Goal: Task Accomplishment & Management: Use online tool/utility

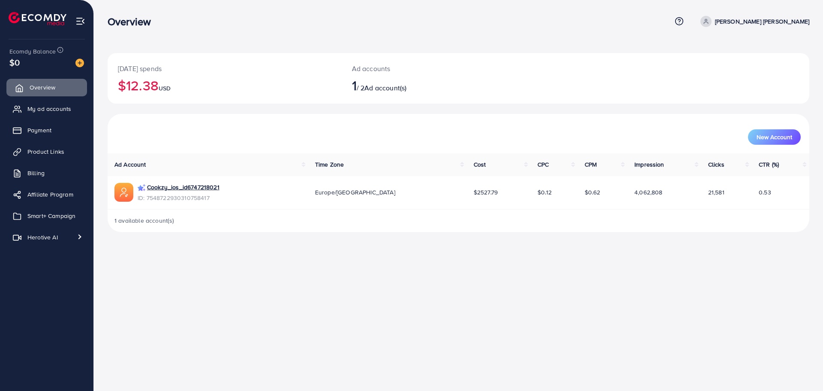
click at [55, 93] on link "Overview" at bounding box center [46, 87] width 81 height 17
click at [52, 110] on span "My ad accounts" at bounding box center [52, 109] width 44 height 9
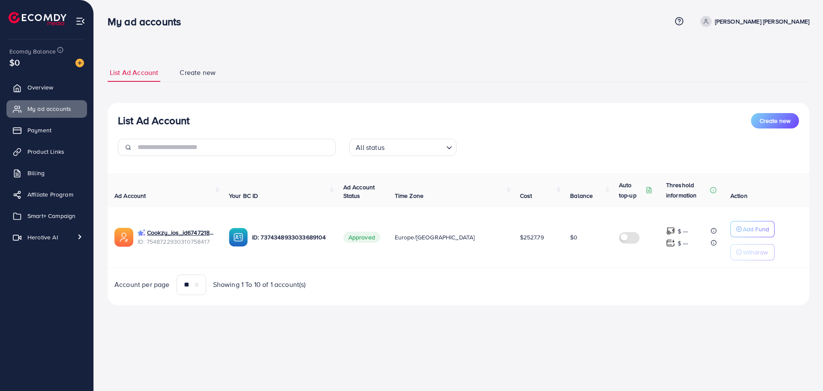
click at [279, 67] on ul "List Ad Account Create new" at bounding box center [459, 72] width 702 height 19
click at [41, 95] on link "Overview" at bounding box center [46, 87] width 81 height 17
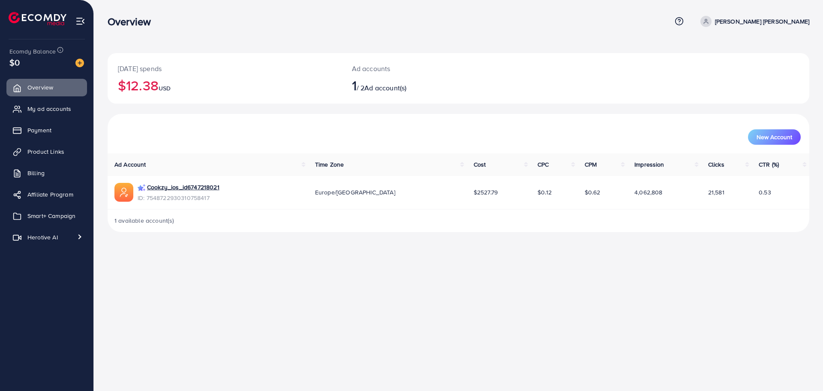
click at [771, 23] on p "[PERSON_NAME] [PERSON_NAME]" at bounding box center [762, 21] width 94 height 10
click at [767, 51] on link "Profile" at bounding box center [768, 51] width 81 height 19
select select "*******"
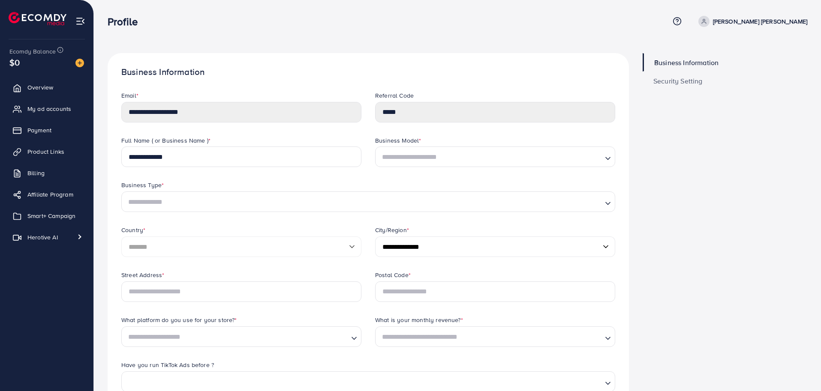
click at [356, 58] on div "**********" at bounding box center [368, 351] width 521 height 596
click at [78, 23] on img at bounding box center [80, 21] width 10 height 10
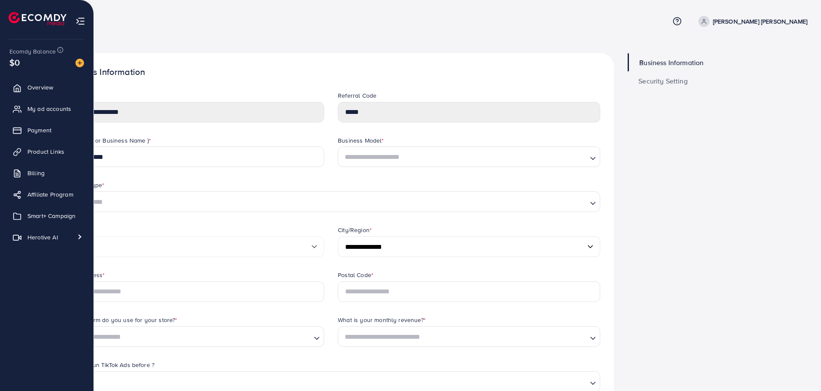
click at [25, 22] on img at bounding box center [38, 18] width 58 height 13
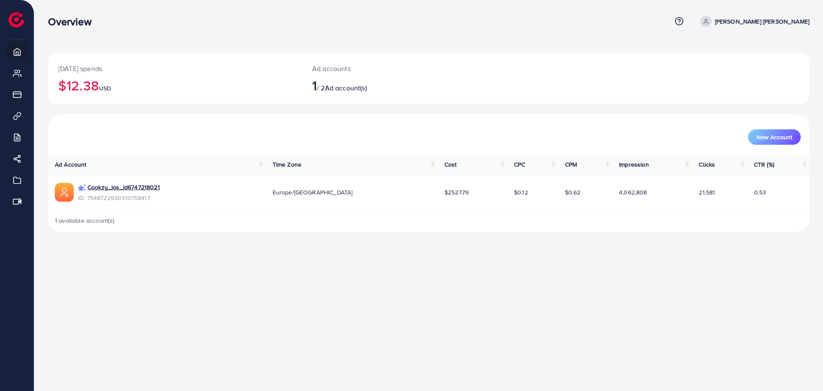
click at [709, 18] on icon at bounding box center [706, 21] width 6 height 6
click at [751, 51] on span "Profile" at bounding box center [756, 51] width 20 height 10
select select "*******"
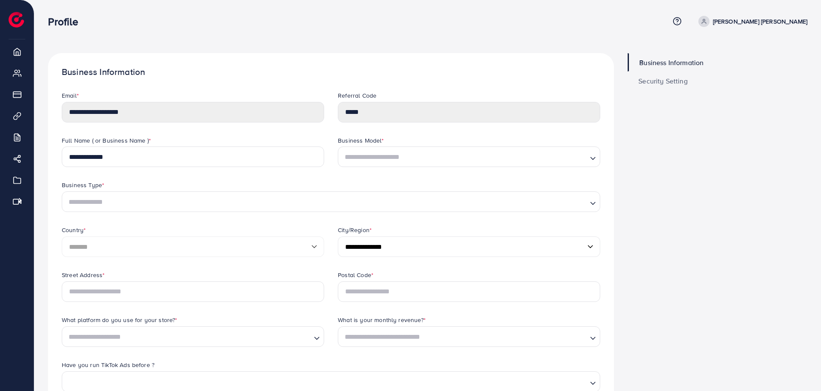
click at [643, 160] on div "Business Information Security Setting" at bounding box center [717, 358] width 193 height 610
click at [655, 82] on span "Security Setting" at bounding box center [662, 81] width 49 height 7
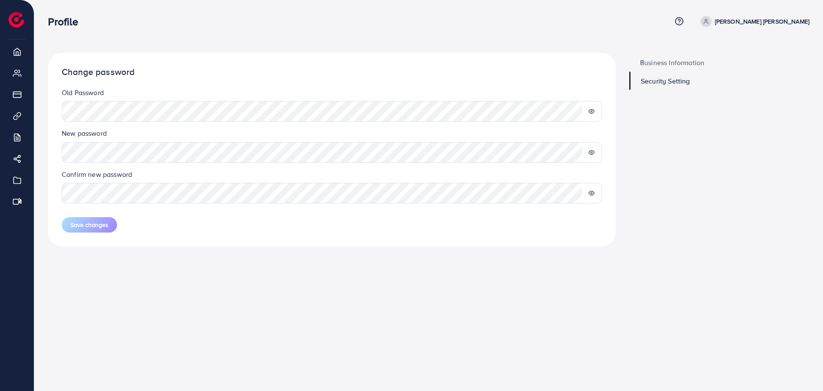
click at [669, 56] on link "Business Information" at bounding box center [719, 62] width 180 height 18
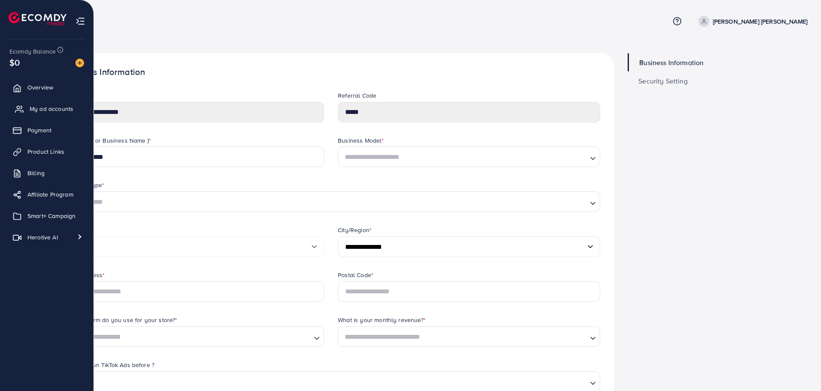
click at [40, 103] on link "My ad accounts" at bounding box center [46, 108] width 81 height 17
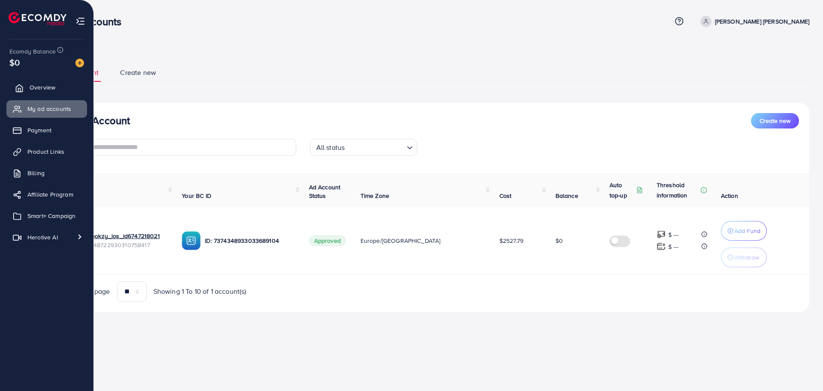
click at [71, 87] on link "Overview" at bounding box center [46, 87] width 81 height 17
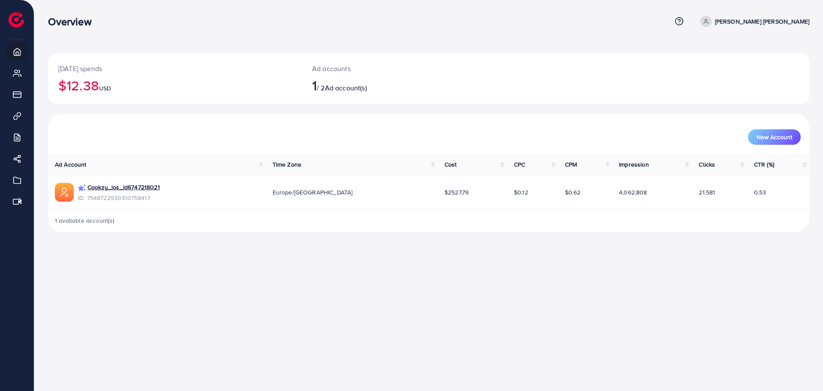
click at [222, 271] on div "Overview Help Center Contact Support Term and policy About Us [PERSON_NAME] [PE…" at bounding box center [411, 195] width 823 height 391
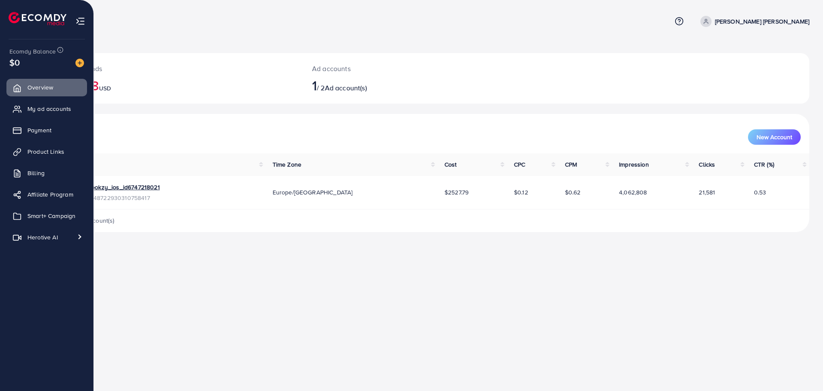
click at [38, 57] on div "$0" at bounding box center [46, 62] width 75 height 12
click at [23, 22] on img at bounding box center [38, 18] width 58 height 13
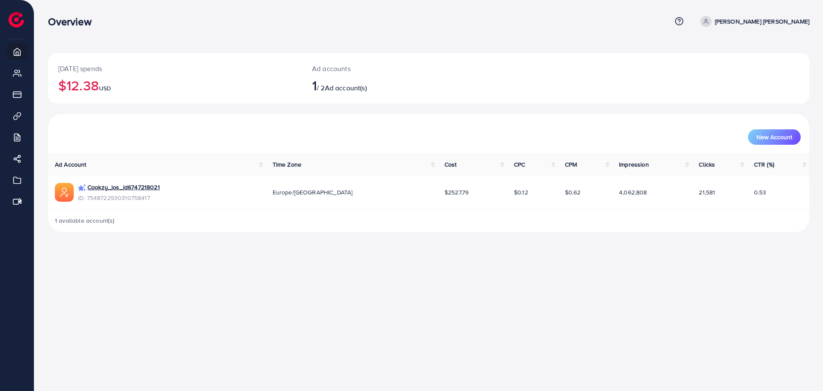
click at [778, 25] on p "[PERSON_NAME] [PERSON_NAME]" at bounding box center [762, 21] width 94 height 10
click at [749, 54] on span "Profile" at bounding box center [756, 51] width 20 height 10
select select "*******"
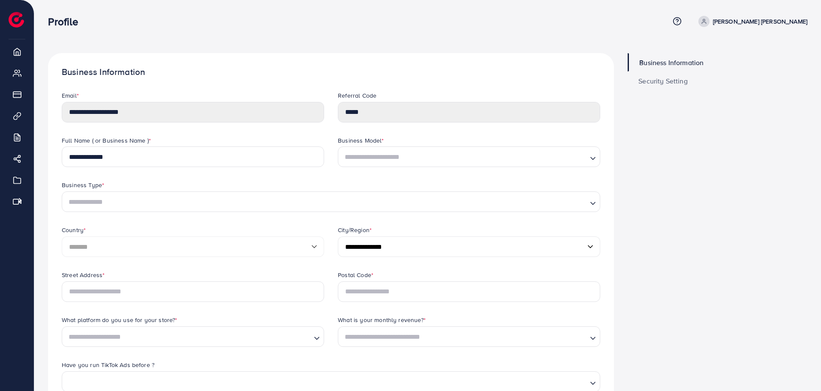
click at [234, 60] on div "**********" at bounding box center [331, 351] width 566 height 596
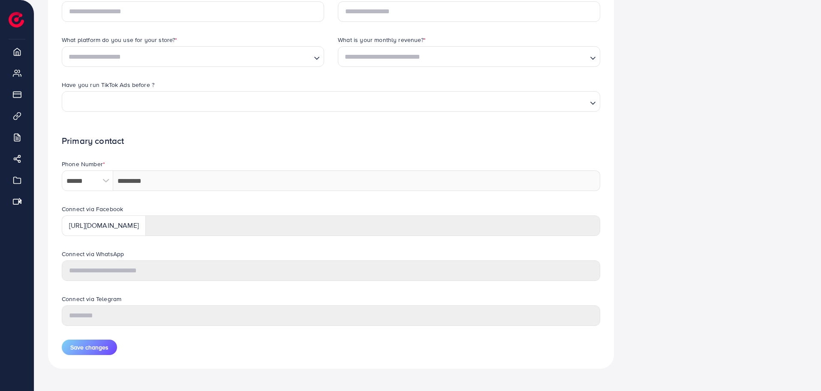
scroll to position [286, 0]
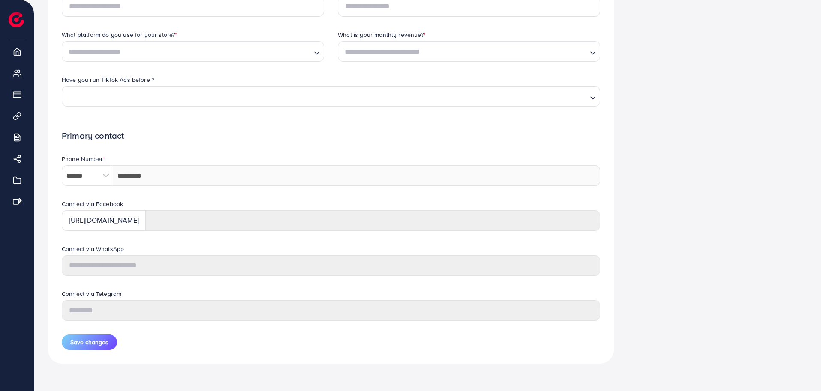
click at [315, 144] on form "**********" at bounding box center [331, 78] width 538 height 544
click at [272, 149] on form "**********" at bounding box center [331, 78] width 538 height 544
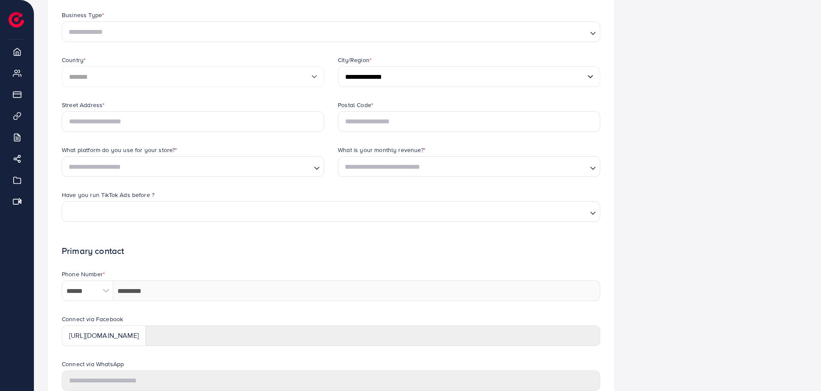
scroll to position [0, 0]
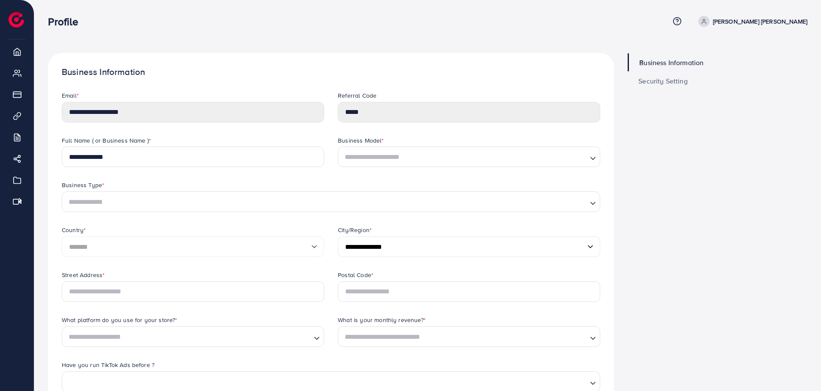
click at [740, 149] on div "Business Information Security Setting" at bounding box center [717, 358] width 193 height 610
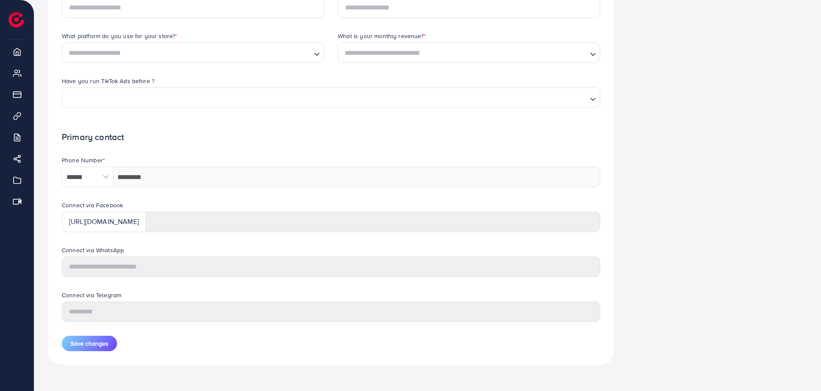
scroll to position [286, 0]
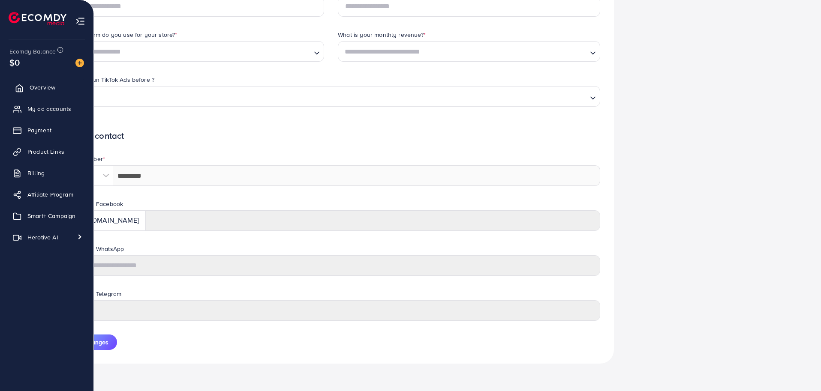
click at [48, 94] on link "Overview" at bounding box center [46, 87] width 81 height 17
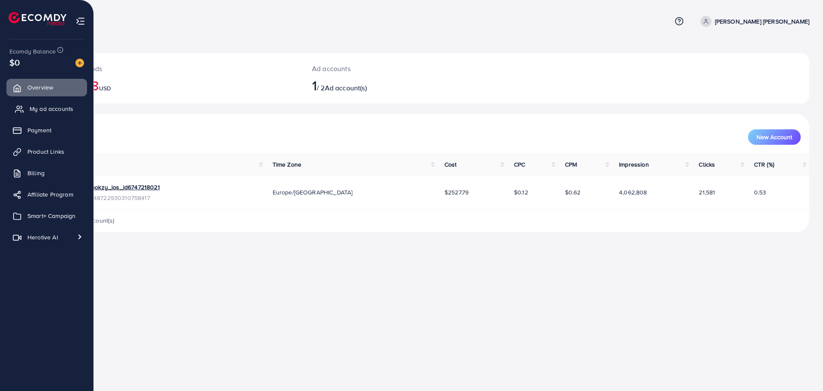
click at [57, 112] on span "My ad accounts" at bounding box center [52, 109] width 44 height 9
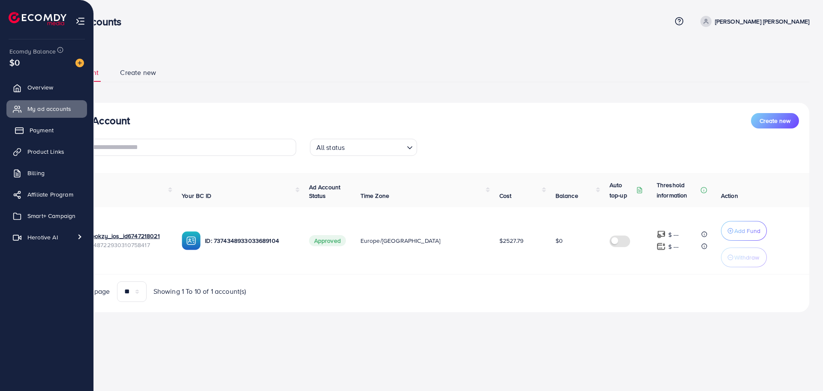
click at [48, 127] on span "Payment" at bounding box center [42, 130] width 24 height 9
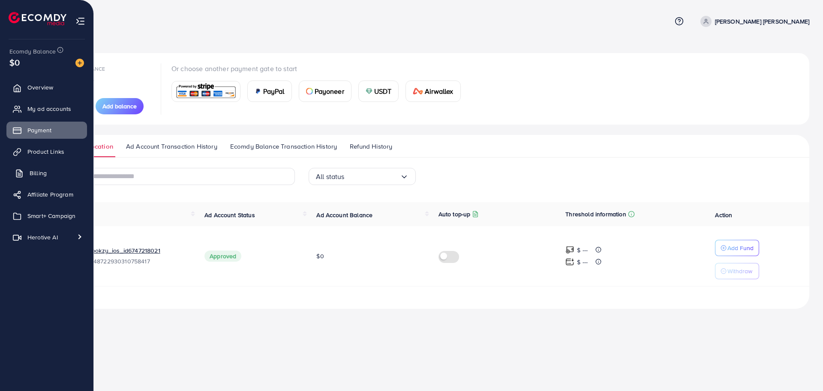
click at [49, 171] on link "Billing" at bounding box center [46, 173] width 81 height 17
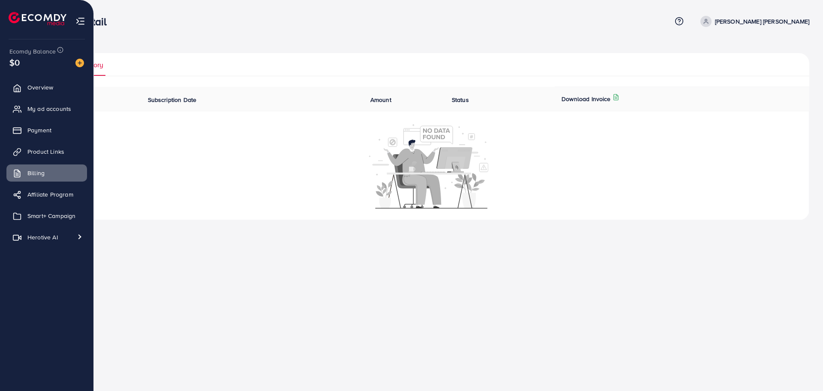
click at [77, 18] on img at bounding box center [80, 21] width 10 height 10
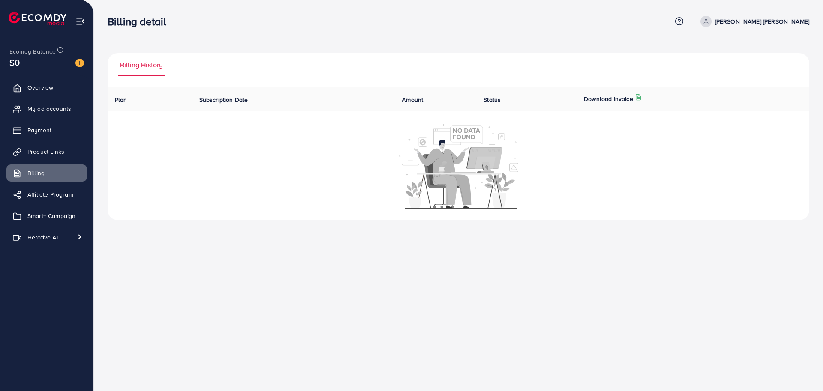
click at [272, 40] on div "Billing History Plan Subscription Date Amount Status Download Invoice Ecomdy Me…" at bounding box center [458, 117] width 729 height 234
click at [387, 48] on div "Billing History Plan Subscription Date Amount Status Download Invoice Ecomdy Me…" at bounding box center [458, 117] width 729 height 234
click at [57, 88] on link "Overview" at bounding box center [46, 87] width 81 height 17
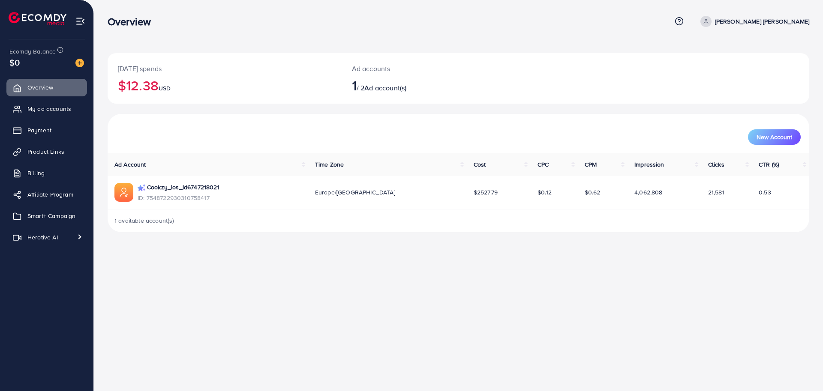
click at [226, 265] on div "Overview Help Center Contact Support Term and policy About Us [PERSON_NAME] [PE…" at bounding box center [411, 195] width 823 height 391
click at [217, 135] on div "New Account" at bounding box center [458, 136] width 685 height 15
click at [48, 114] on link "My ad accounts" at bounding box center [46, 108] width 81 height 17
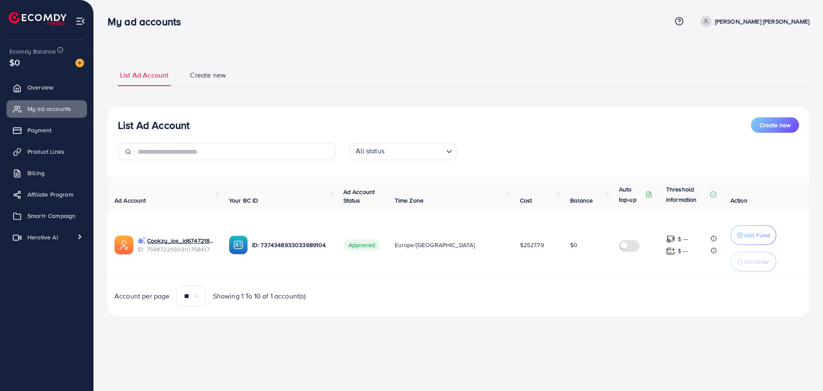
click at [276, 113] on div "List Ad Account Create new All status Loading... Ad Account Your BC ID Ad Accou…" at bounding box center [459, 212] width 702 height 210
click at [36, 89] on span "Overview" at bounding box center [43, 87] width 26 height 9
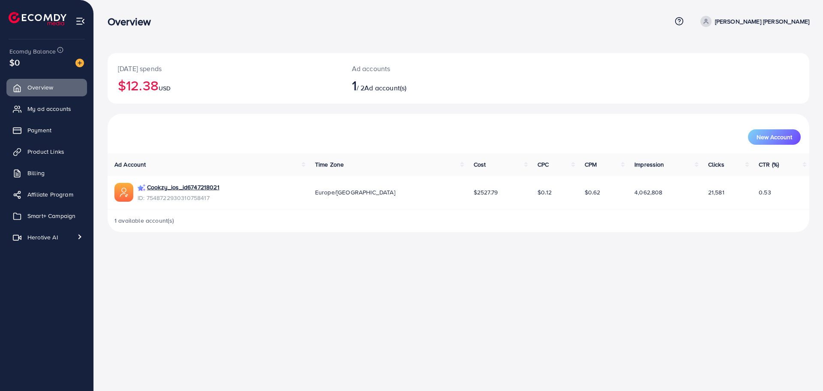
click at [288, 297] on div "Overview Help Center Contact Support Term and policy About Us [PERSON_NAME] [PE…" at bounding box center [411, 195] width 823 height 391
click at [773, 22] on p "[PERSON_NAME] [PERSON_NAME]" at bounding box center [762, 21] width 94 height 10
click at [403, 32] on nav "Overview Help Center Contact Support Term and policy About Us [PERSON_NAME] [PE…" at bounding box center [459, 21] width 702 height 30
click at [17, 63] on span "$0" at bounding box center [14, 62] width 10 height 12
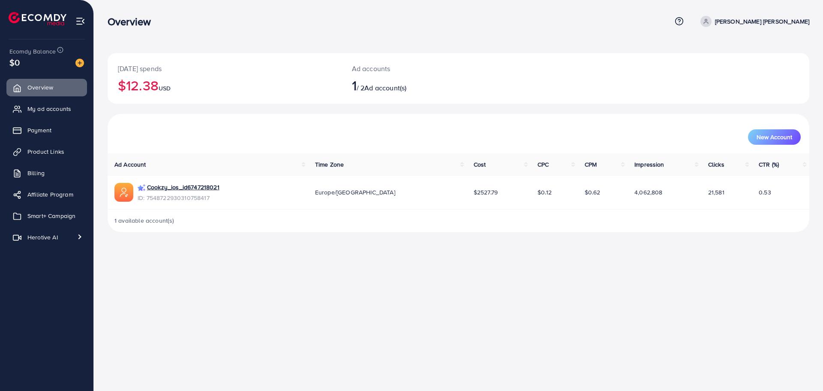
click at [185, 265] on div "Overview Help Center Contact Support Term and policy About Us [PERSON_NAME] [PE…" at bounding box center [411, 195] width 823 height 391
click at [43, 105] on span "My ad accounts" at bounding box center [52, 109] width 44 height 9
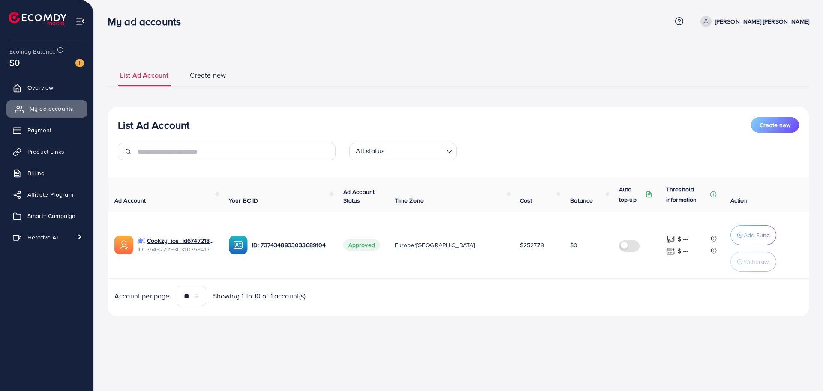
select select
click at [238, 111] on div "List Ad Account Create new All status Loading... Ad Account Your BC ID Ad Accou…" at bounding box center [459, 212] width 702 height 210
click at [198, 72] on span "Create new" at bounding box center [208, 75] width 36 height 10
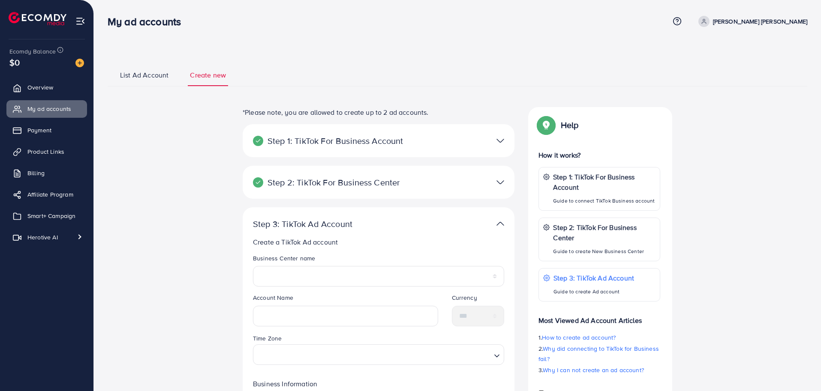
click at [136, 79] on span "List Ad Account" at bounding box center [144, 75] width 48 height 10
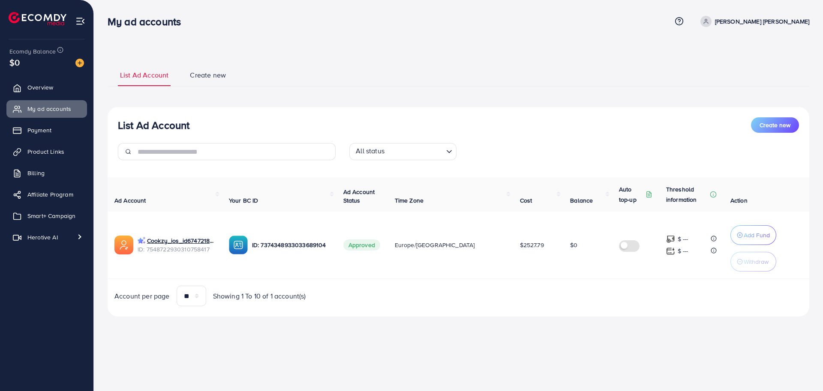
click at [781, 24] on p "[PERSON_NAME] [PERSON_NAME]" at bounding box center [762, 21] width 94 height 10
click at [464, 83] on ul "List Ad Account Create new" at bounding box center [459, 74] width 702 height 23
click at [58, 132] on link "Payment" at bounding box center [46, 130] width 81 height 17
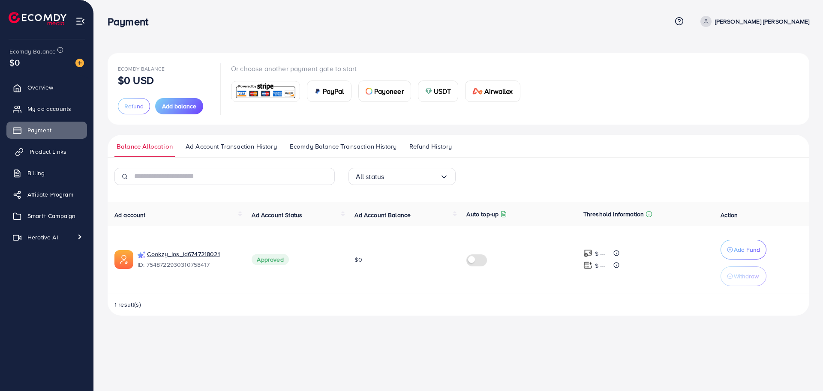
click at [58, 153] on span "Product Links" at bounding box center [48, 151] width 37 height 9
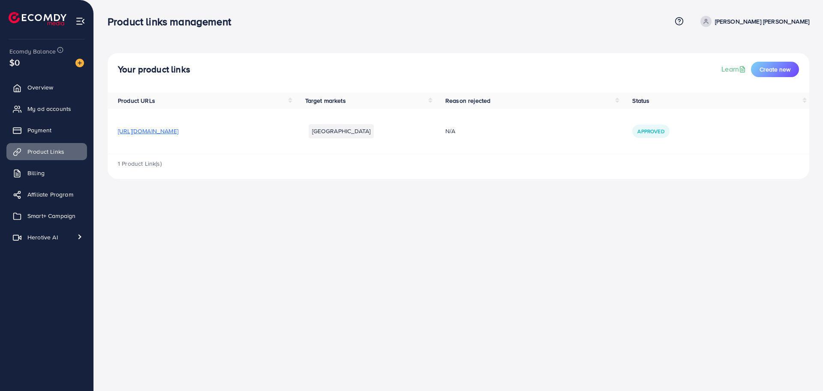
click at [271, 243] on div "Product links management Help Center Contact Support Term and policy About Us […" at bounding box center [411, 195] width 823 height 391
click at [72, 177] on link "Billing" at bounding box center [46, 173] width 81 height 17
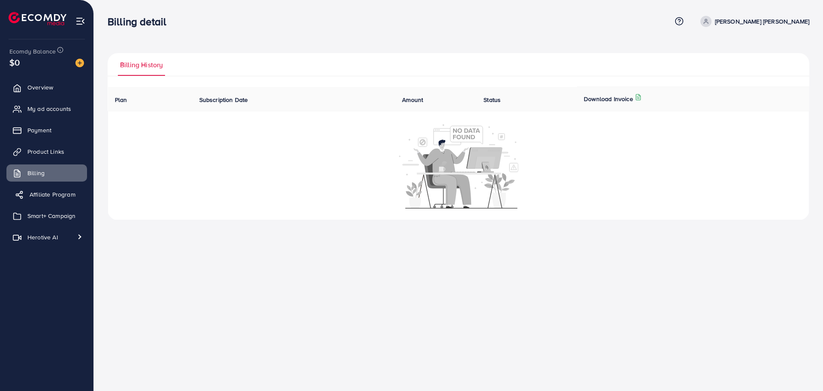
click at [61, 195] on span "Affiliate Program" at bounding box center [53, 194] width 46 height 9
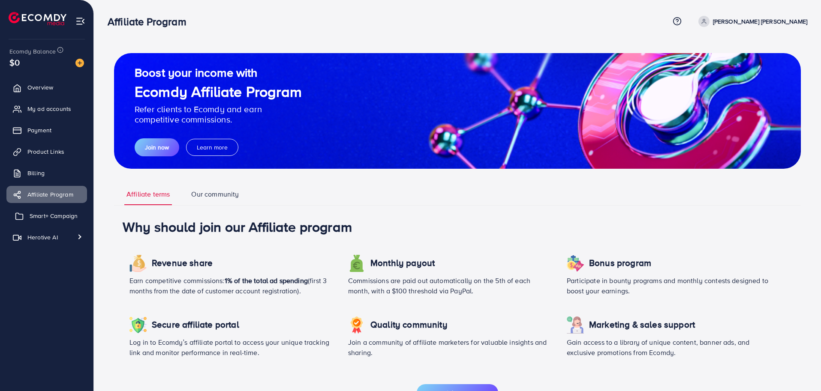
click at [59, 217] on span "Smart+ Campaign" at bounding box center [54, 216] width 48 height 9
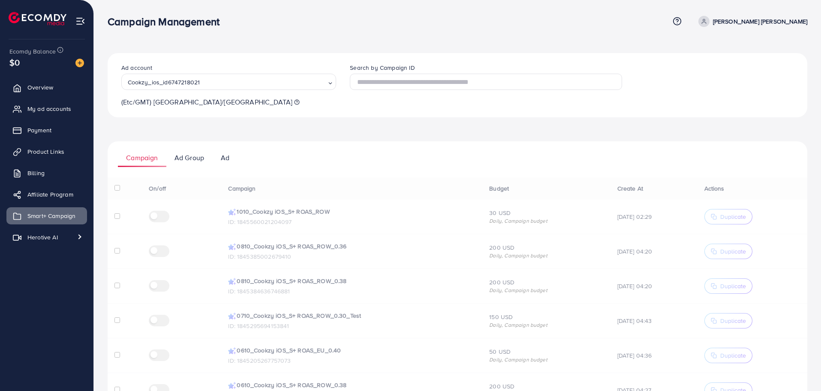
click at [52, 11] on li at bounding box center [41, 20] width 65 height 34
click at [52, 19] on img at bounding box center [38, 18] width 58 height 13
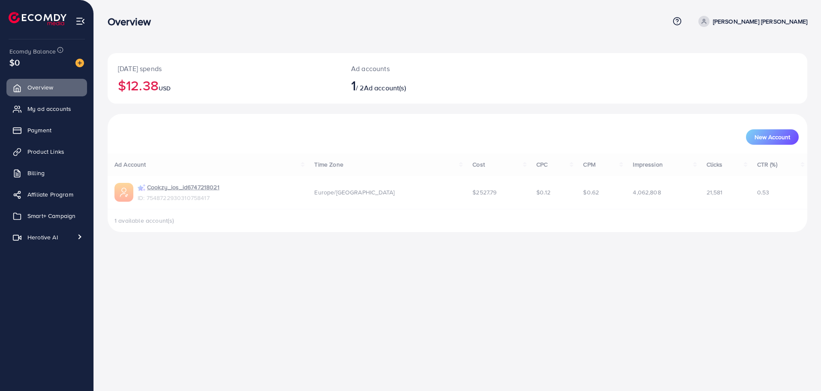
click at [52, 19] on img at bounding box center [38, 18] width 58 height 13
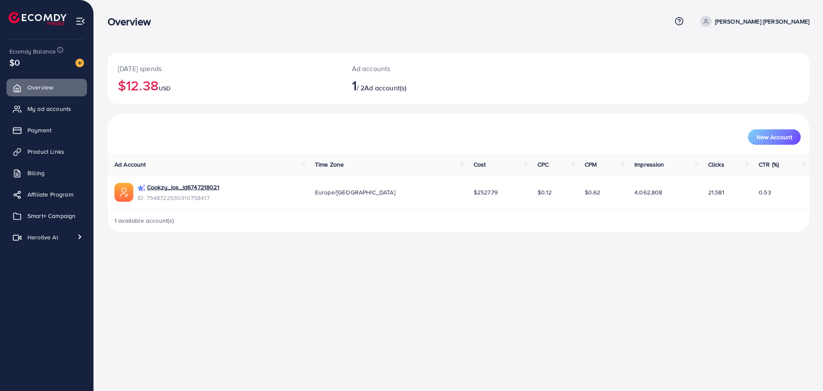
click at [77, 20] on img at bounding box center [80, 21] width 10 height 10
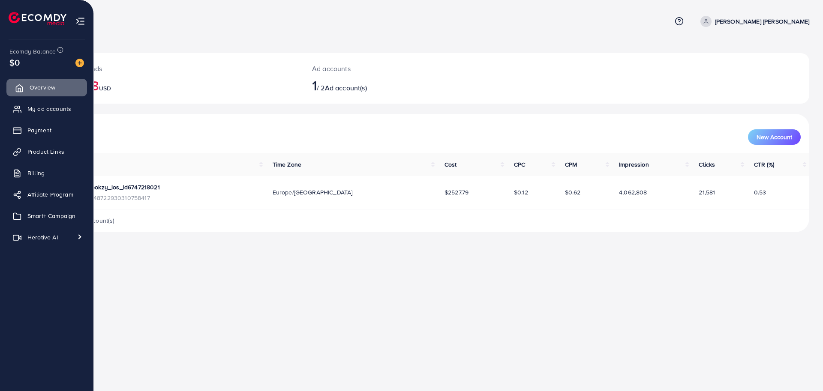
click at [48, 90] on span "Overview" at bounding box center [43, 87] width 26 height 9
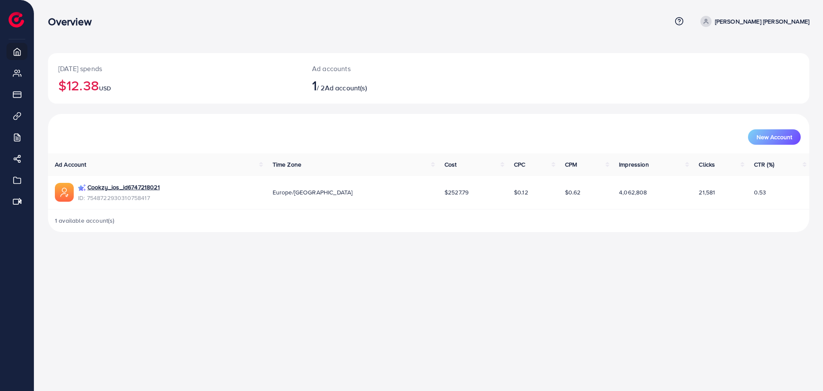
click at [232, 39] on div "[DATE] spends $12.38 USD Ad accounts 1 / 2 Ad account(s) New Account Ad Account…" at bounding box center [428, 123] width 789 height 246
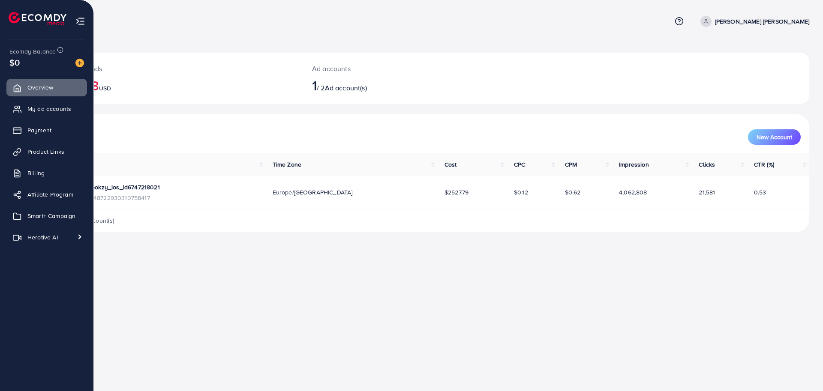
click at [9, 15] on img at bounding box center [38, 18] width 58 height 13
click at [41, 214] on span "Smart+ Campaign" at bounding box center [54, 216] width 48 height 9
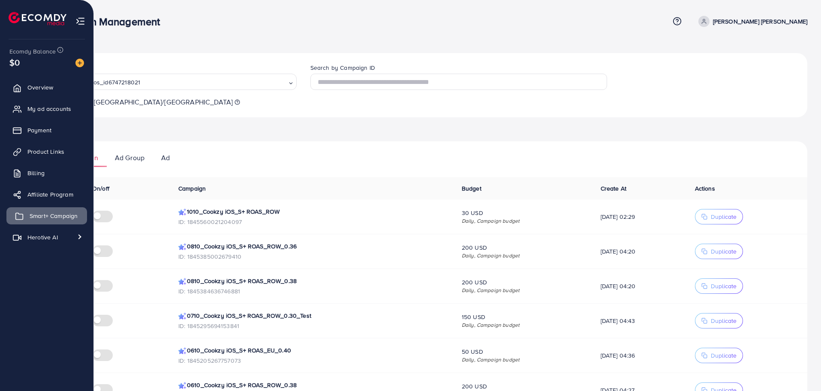
click at [50, 216] on span "Smart+ Campaign" at bounding box center [54, 216] width 48 height 9
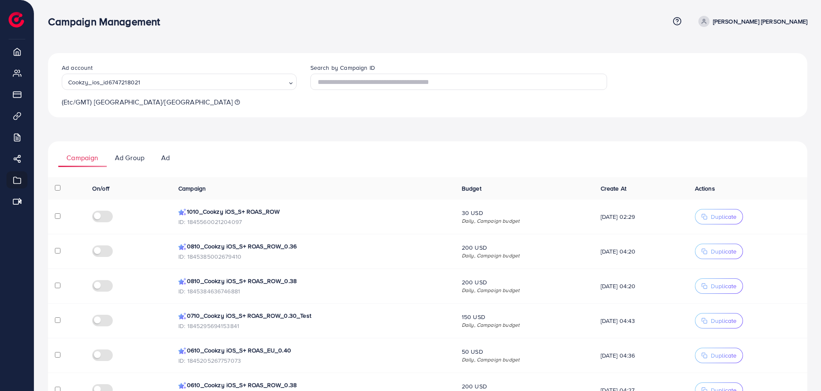
click at [250, 156] on ul "Campaign Ad Group Ad" at bounding box center [427, 154] width 759 height 26
click at [220, 119] on div "Ad account Cookzy_ios_id6747218021 Loading... (Etc/GMT) [GEOGRAPHIC_DATA]/[GEOG…" at bounding box center [427, 317] width 759 height 528
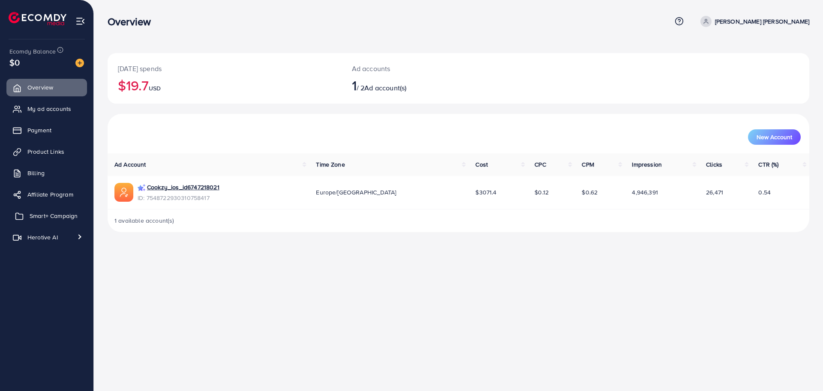
click at [60, 217] on span "Smart+ Campaign" at bounding box center [54, 216] width 48 height 9
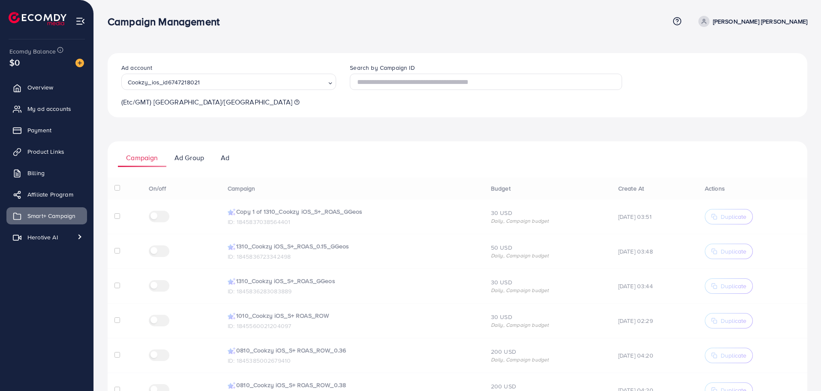
click at [318, 153] on ul "Campaign Ad Group Ad" at bounding box center [458, 154] width 700 height 26
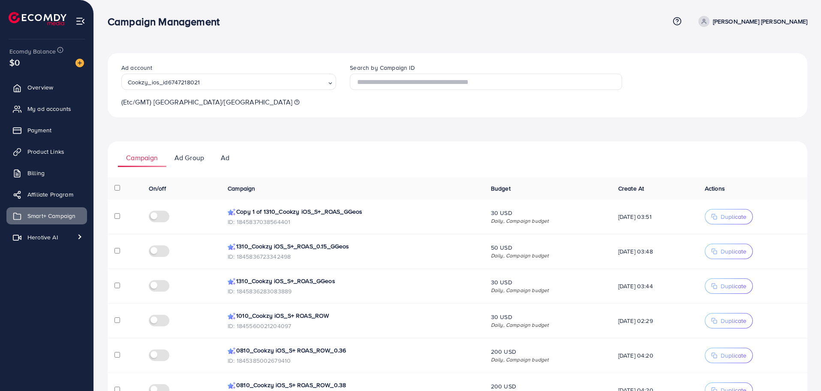
click at [326, 153] on ul "Campaign Ad Group Ad" at bounding box center [458, 154] width 700 height 26
click at [730, 216] on span "Duplicate" at bounding box center [734, 217] width 26 height 9
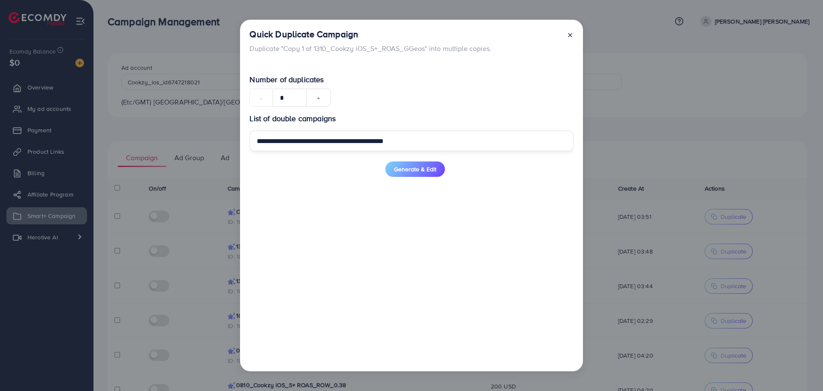
drag, startPoint x: 318, startPoint y: 141, endPoint x: 192, endPoint y: 128, distance: 126.3
click at [192, 128] on div "**********" at bounding box center [411, 195] width 823 height 391
type input "**********"
click at [429, 170] on span "Generate & Edit" at bounding box center [415, 169] width 42 height 9
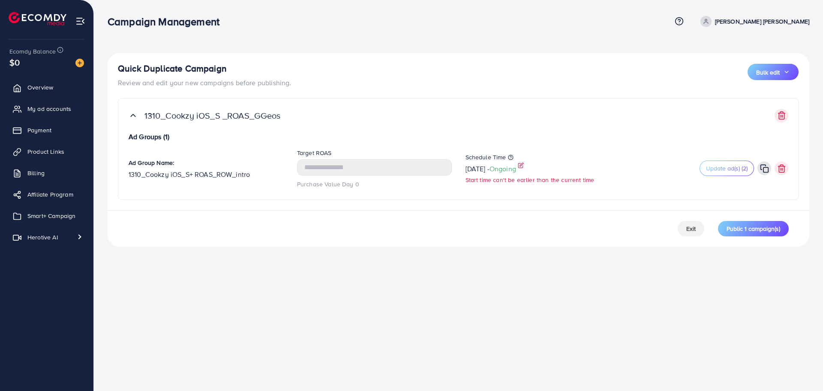
click at [516, 167] on span "Ongoing" at bounding box center [503, 168] width 27 height 9
click at [524, 166] on icon at bounding box center [521, 165] width 6 height 6
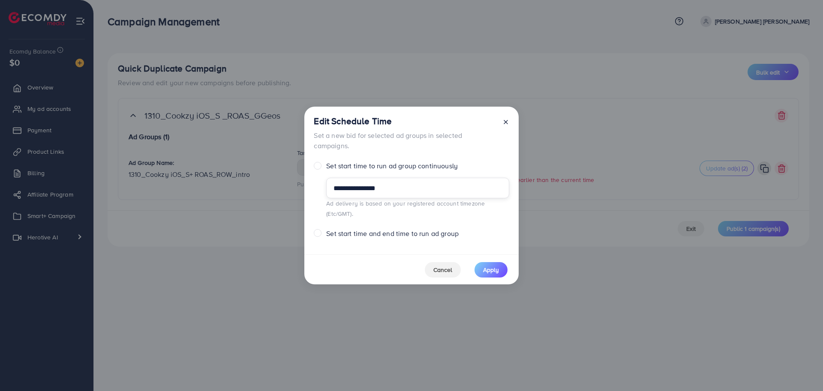
click at [400, 196] on body "**********" at bounding box center [411, 195] width 823 height 391
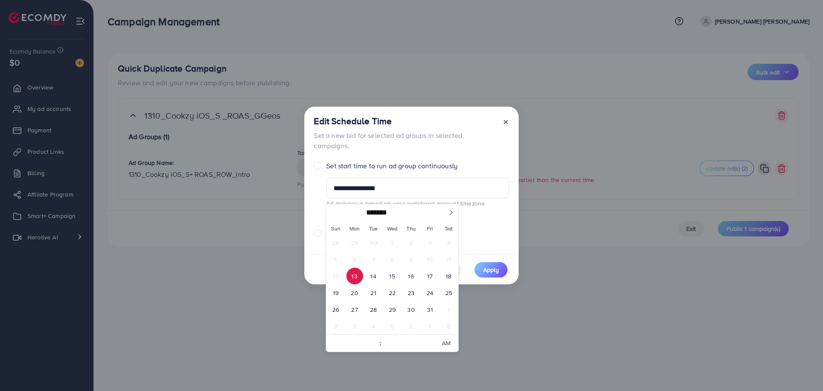
click at [353, 272] on span "13" at bounding box center [354, 276] width 17 height 17
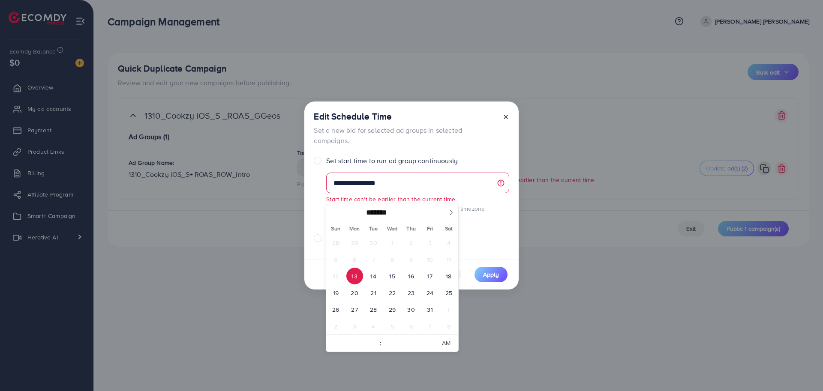
click at [484, 156] on div "**********" at bounding box center [411, 181] width 214 height 158
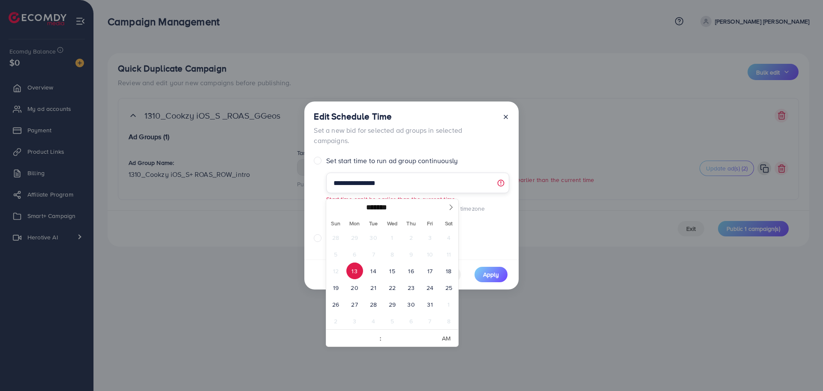
click at [415, 187] on input "**********" at bounding box center [417, 183] width 183 height 21
click at [355, 274] on span "13" at bounding box center [354, 271] width 17 height 17
click at [370, 269] on span "14" at bounding box center [373, 271] width 17 height 17
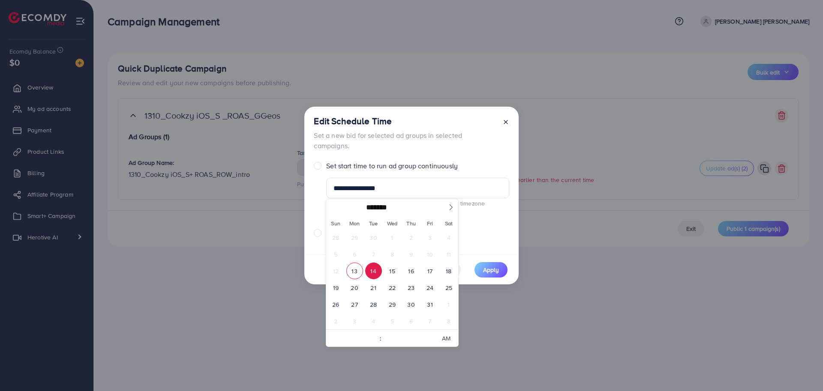
click at [358, 269] on span "13" at bounding box center [354, 271] width 17 height 17
type input "**********"
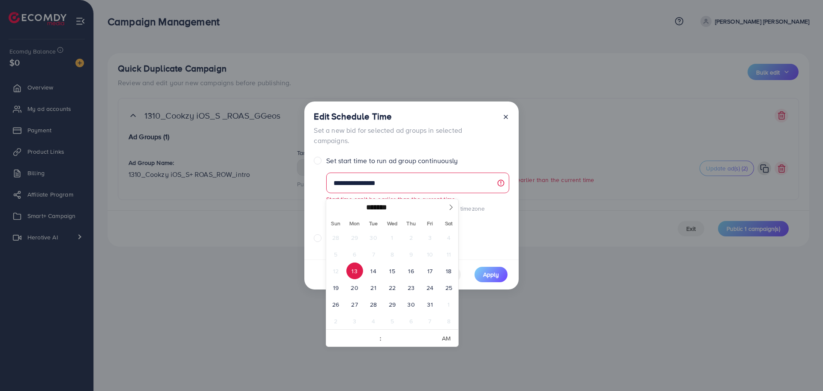
click at [358, 269] on span "13" at bounding box center [354, 271] width 17 height 17
click at [492, 271] on span "Apply" at bounding box center [491, 275] width 16 height 9
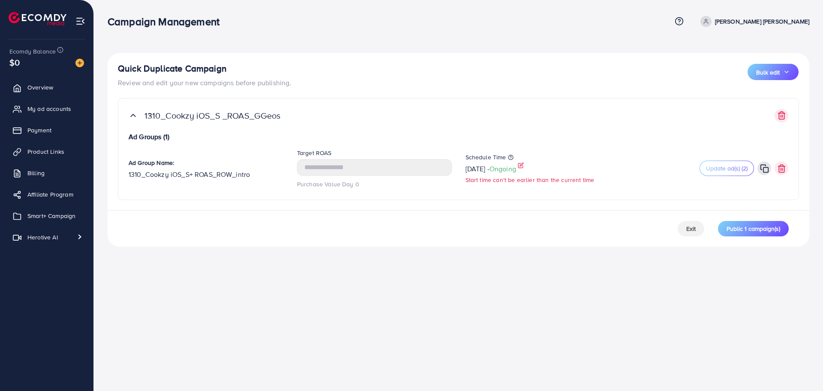
click at [524, 165] on icon at bounding box center [521, 165] width 6 height 6
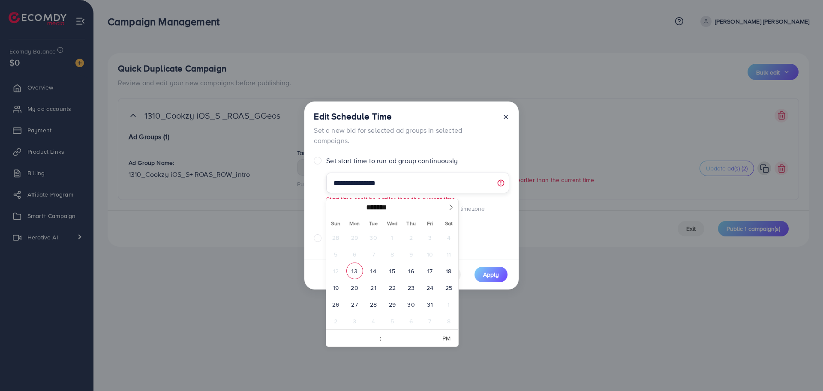
click at [372, 192] on input "**********" at bounding box center [417, 183] width 183 height 21
click at [353, 268] on span "13" at bounding box center [354, 271] width 17 height 17
type input "**********"
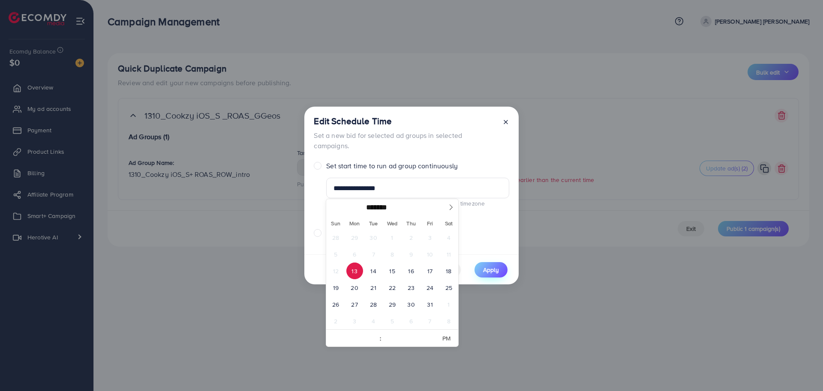
click at [493, 270] on button "Apply" at bounding box center [491, 269] width 33 height 15
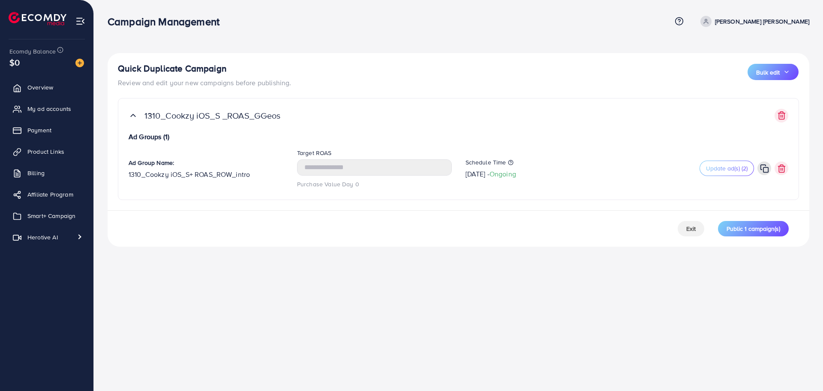
click at [520, 281] on div "Campaign Management Help Center Contact Support Term and policy About Us Le Min…" at bounding box center [411, 195] width 823 height 391
click at [283, 251] on div "Quick Duplicate Campaign Review and edit your new campaigns before publishing. …" at bounding box center [458, 130] width 729 height 261
click at [729, 168] on span "Update ad(s) (2)" at bounding box center [727, 168] width 42 height 9
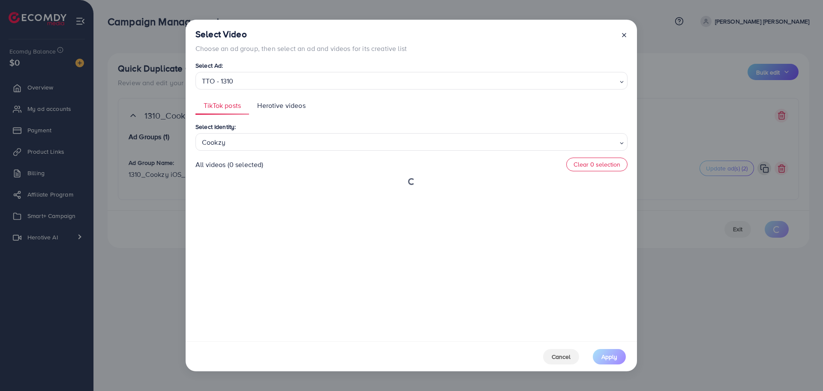
click at [276, 64] on div "Select Ad: TTO - 1310 Loading..." at bounding box center [411, 74] width 432 height 29
click at [263, 75] on div "TTO - 1310" at bounding box center [407, 80] width 419 height 15
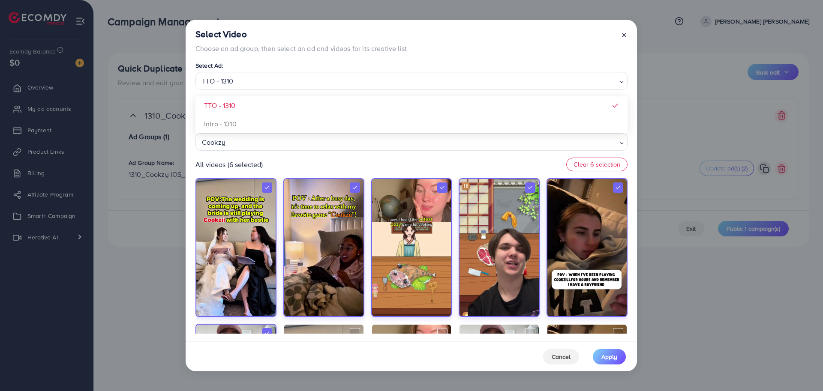
click at [508, 58] on div "Select Video Choose an ad group, then select an ad and videos for its creative …" at bounding box center [411, 181] width 451 height 322
click at [613, 359] on span "Apply" at bounding box center [609, 357] width 16 height 9
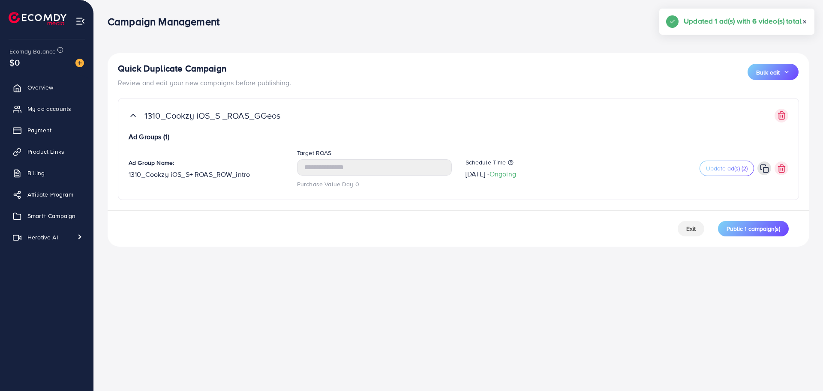
click at [681, 300] on div "Campaign Management Help Center Contact Support Term and policy About Us Le Min…" at bounding box center [411, 195] width 823 height 391
click at [417, 277] on div "Campaign Management Help Center Contact Support Term and policy About Us Le Min…" at bounding box center [411, 195] width 823 height 391
click at [750, 232] on span "Public 1 campaign(s)" at bounding box center [754, 229] width 54 height 9
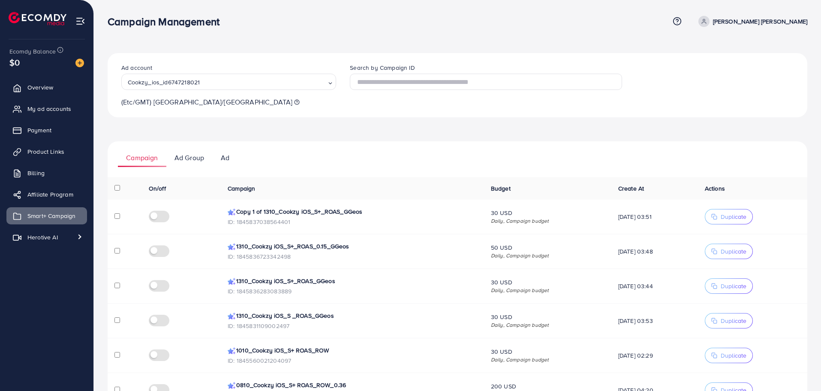
click at [369, 157] on ul "Campaign Ad Group Ad" at bounding box center [458, 154] width 700 height 26
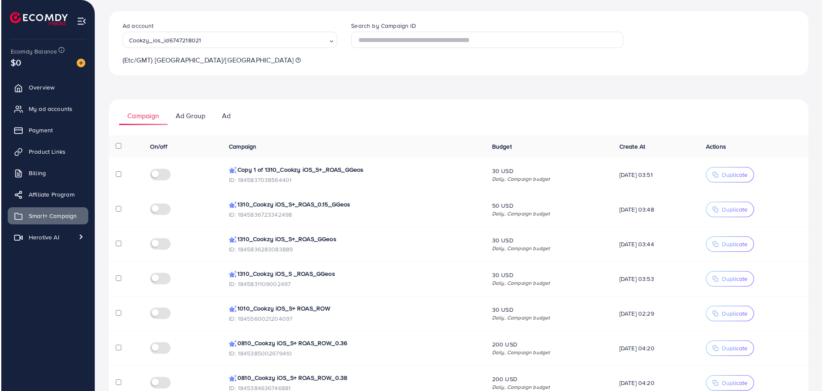
scroll to position [44, 0]
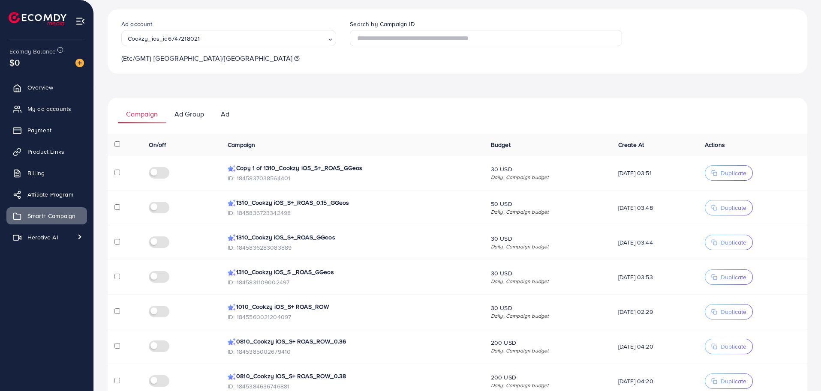
click at [374, 122] on ul "Campaign Ad Group Ad" at bounding box center [458, 111] width 700 height 26
click at [736, 208] on span "Duplicate" at bounding box center [734, 208] width 26 height 9
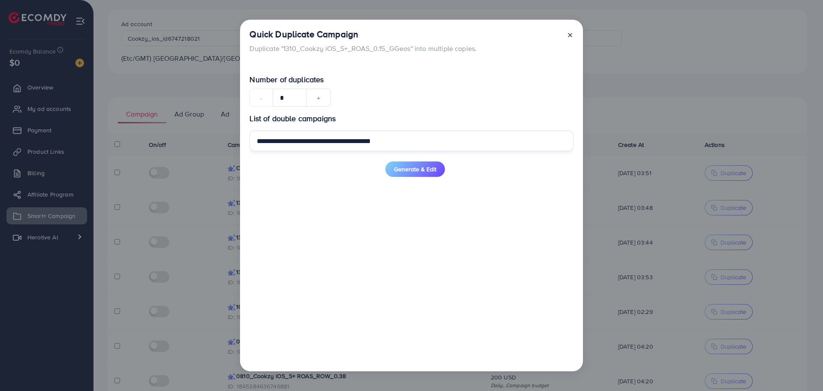
drag, startPoint x: 286, startPoint y: 142, endPoint x: 158, endPoint y: 141, distance: 128.6
click at [158, 141] on div "**********" at bounding box center [411, 195] width 823 height 391
type input "**********"
click at [404, 168] on span "Generate & Edit" at bounding box center [415, 169] width 42 height 9
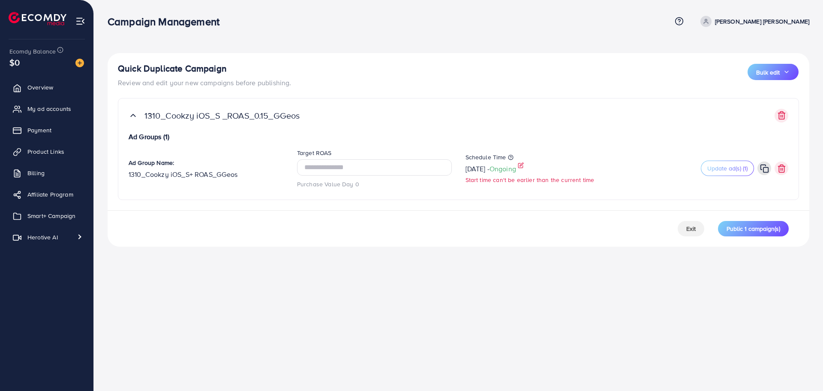
click at [524, 168] on icon at bounding box center [521, 165] width 6 height 6
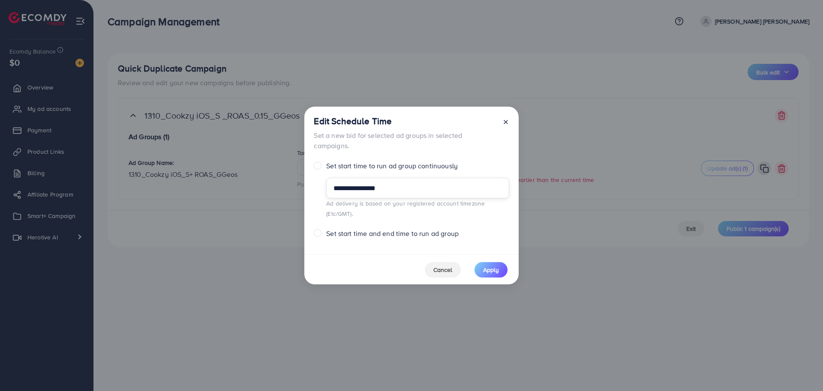
click at [397, 197] on input "**********" at bounding box center [417, 188] width 183 height 21
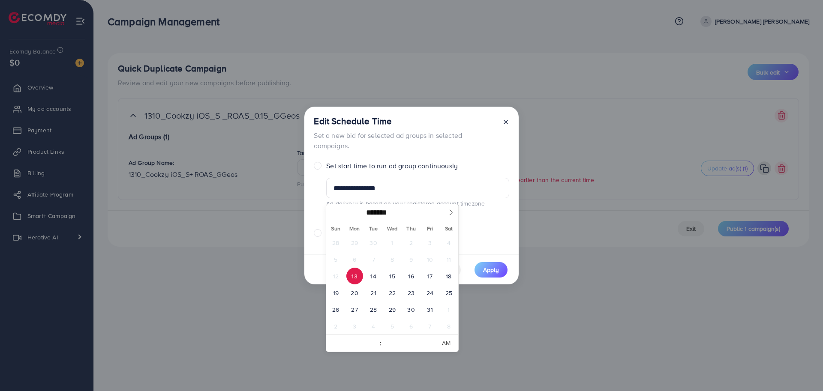
click at [353, 274] on span "13" at bounding box center [354, 276] width 17 height 17
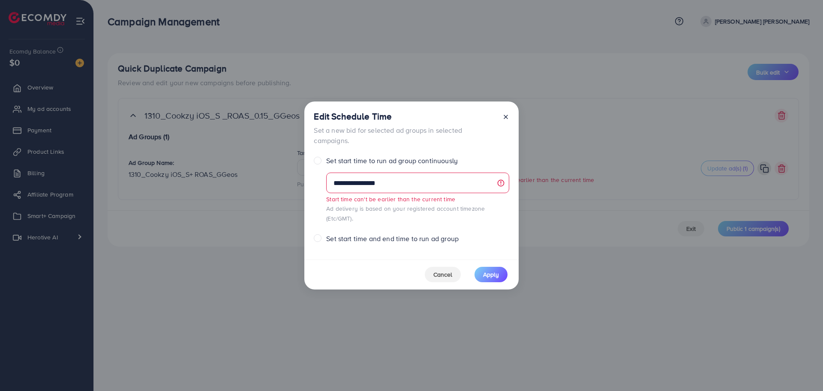
click at [458, 146] on p "Set a new bid for selected ad groups in selected campaigns." at bounding box center [404, 135] width 181 height 21
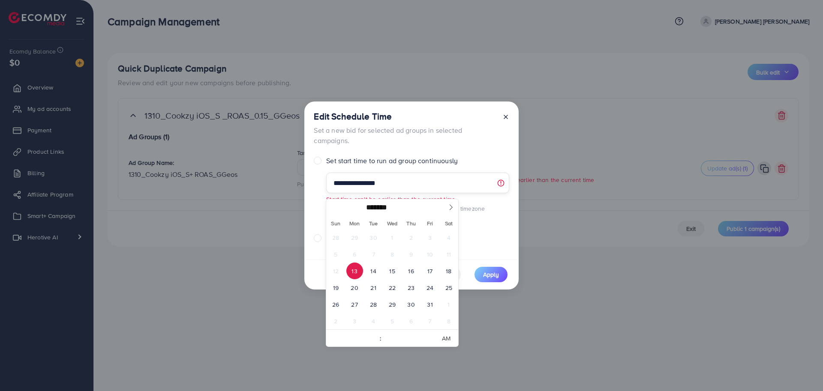
click at [433, 188] on input "**********" at bounding box center [417, 183] width 183 height 21
click at [355, 271] on span "13" at bounding box center [354, 271] width 17 height 17
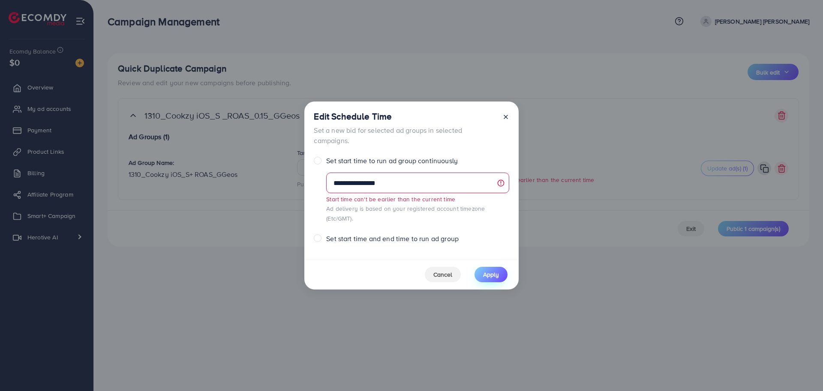
click at [487, 271] on span "Apply" at bounding box center [491, 275] width 16 height 9
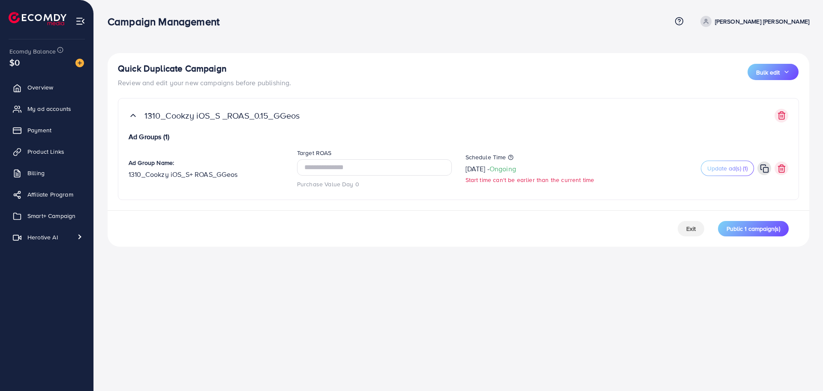
click at [540, 165] on div "Schedule Time 2025-10-12 - Ongoing Start time can't be earlier than the current…" at bounding box center [543, 168] width 168 height 31
click at [523, 165] on icon at bounding box center [521, 164] width 3 height 3
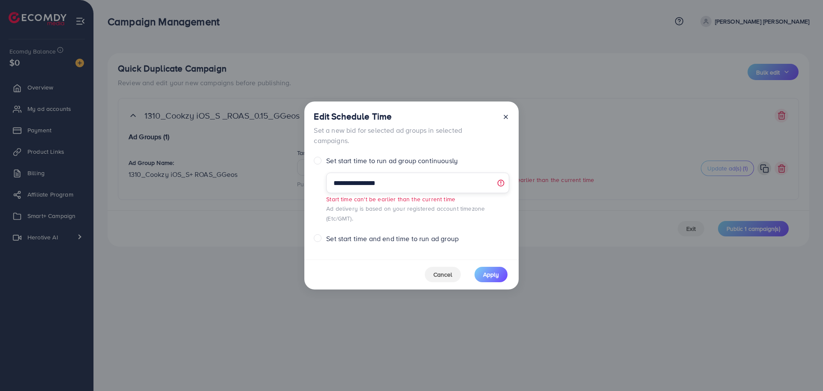
click at [364, 186] on input "**********" at bounding box center [417, 183] width 183 height 21
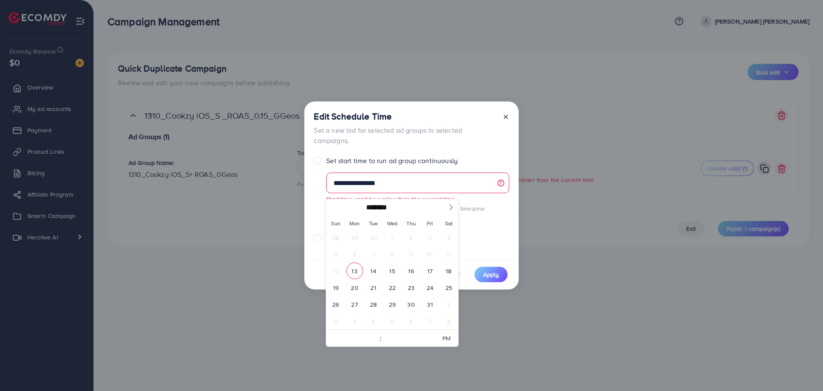
click at [351, 271] on span "13" at bounding box center [354, 271] width 17 height 17
type input "**********"
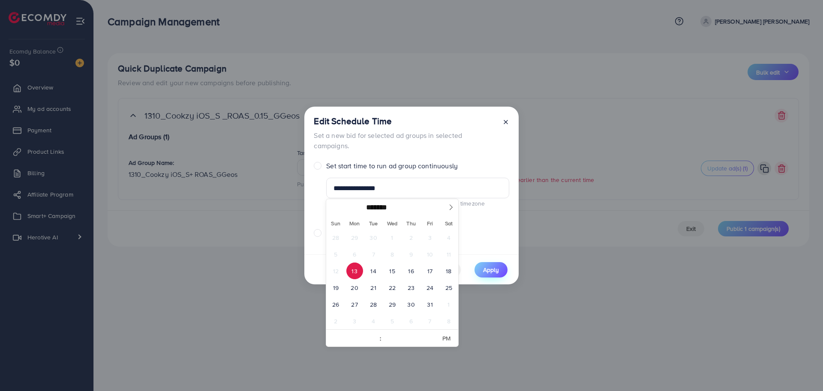
click at [487, 266] on span "Apply" at bounding box center [491, 270] width 16 height 9
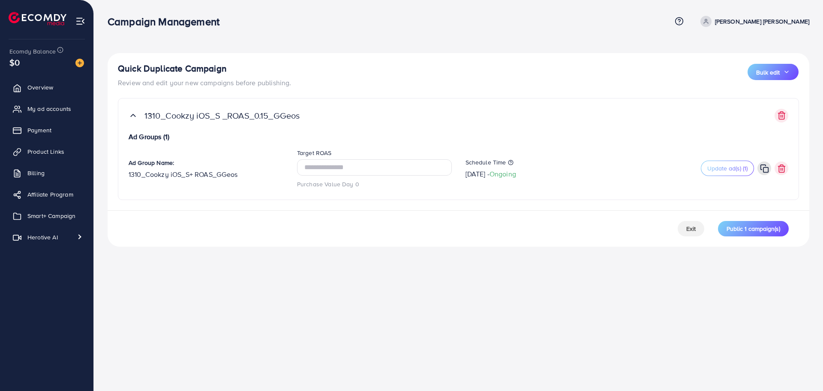
click at [456, 287] on div "Campaign Management Help Center Contact Support Term and policy About Us Le Min…" at bounding box center [411, 195] width 823 height 391
click at [749, 232] on span "Public 1 campaign(s)" at bounding box center [754, 229] width 54 height 9
